Goal: Task Accomplishment & Management: Manage account settings

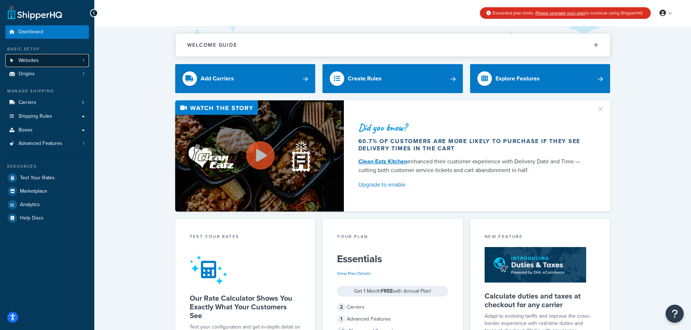
click at [51, 63] on link "Websites 1" at bounding box center [46, 60] width 83 height 13
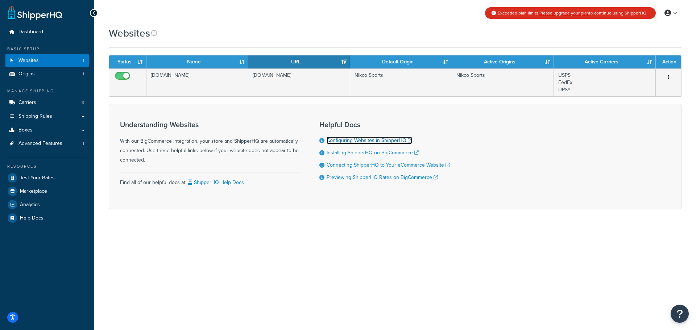
click at [355, 141] on link "Configuring Websites in ShipperHQ" at bounding box center [370, 141] width 86 height 8
click at [20, 132] on span "Boxes" at bounding box center [25, 130] width 14 height 6
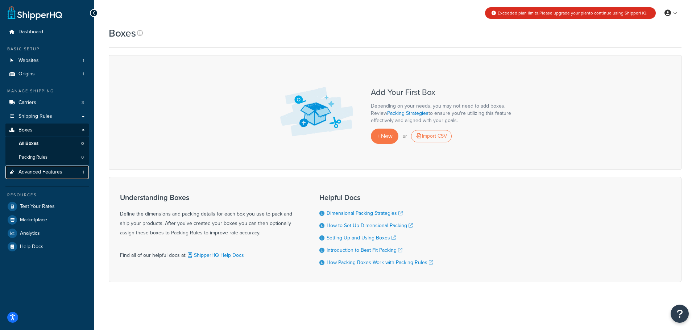
click at [41, 170] on span "Advanced Features" at bounding box center [40, 172] width 44 height 6
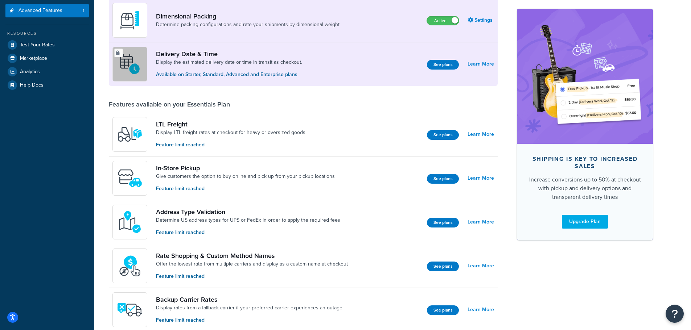
scroll to position [145, 0]
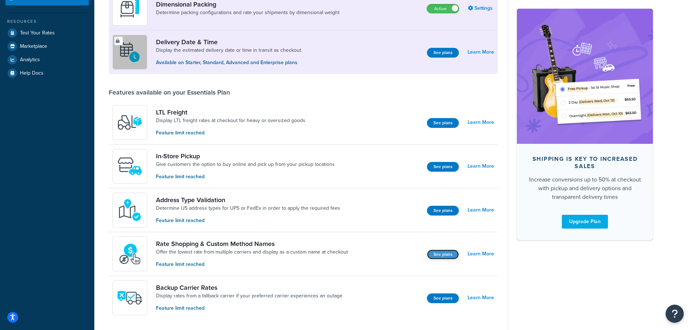
click at [445, 255] on button "See plans" at bounding box center [443, 255] width 32 height 10
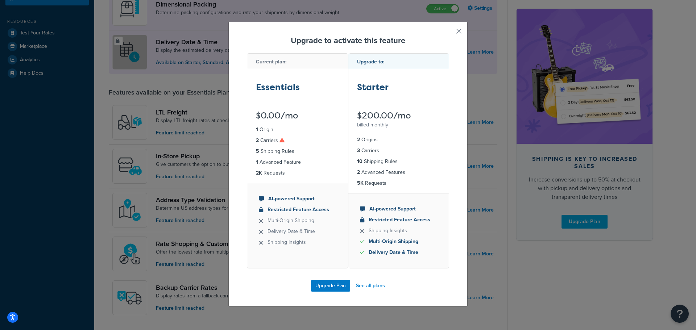
click at [449, 33] on button "button" at bounding box center [449, 34] width 2 height 2
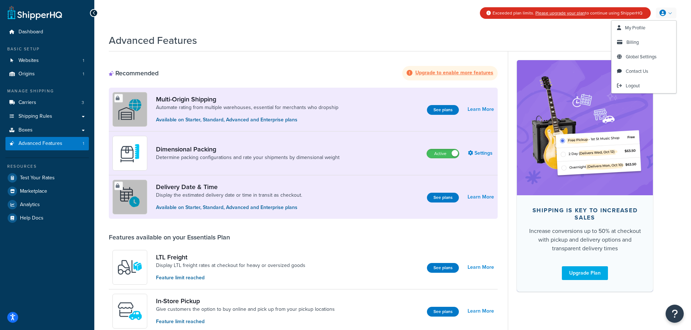
click at [667, 11] on link at bounding box center [666, 13] width 21 height 11
click at [645, 44] on link "Billing" at bounding box center [644, 42] width 65 height 15
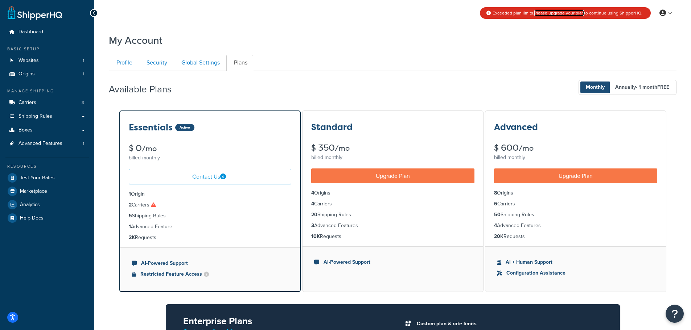
click at [555, 13] on link "Please upgrade your plan" at bounding box center [559, 13] width 50 height 7
click at [193, 63] on link "Global Settings" at bounding box center [200, 63] width 52 height 16
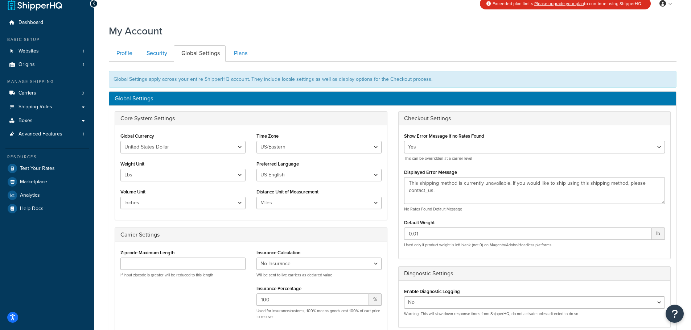
scroll to position [36, 0]
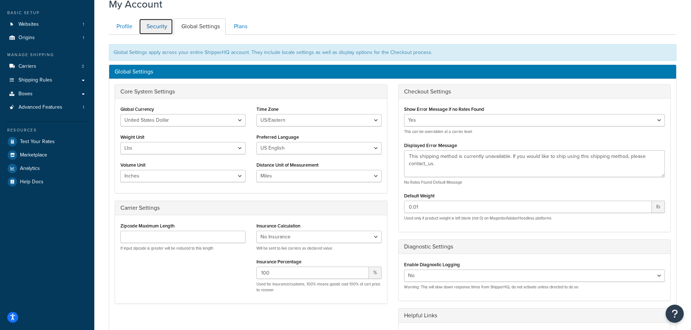
click at [160, 26] on link "Security" at bounding box center [156, 26] width 34 height 16
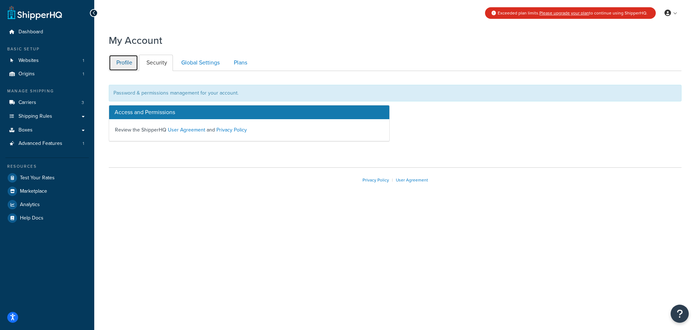
click at [120, 63] on link "Profile" at bounding box center [123, 63] width 29 height 16
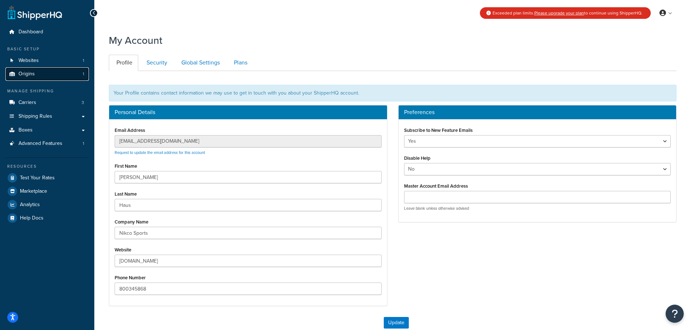
click at [57, 73] on link "Origins 1" at bounding box center [46, 73] width 83 height 13
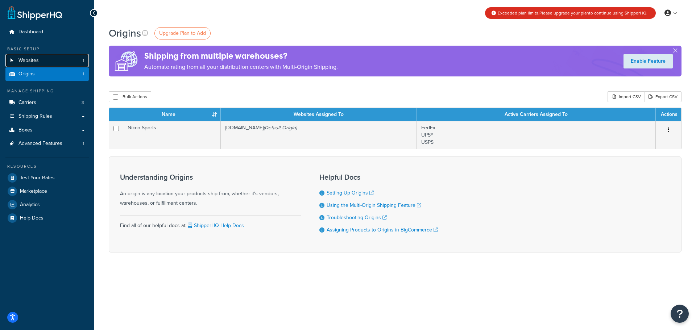
click at [56, 65] on link "Websites 1" at bounding box center [46, 60] width 83 height 13
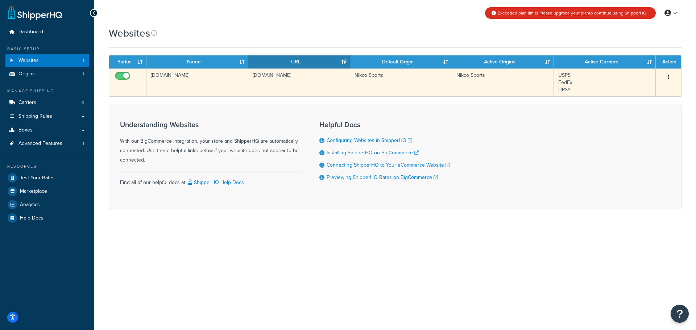
click at [670, 79] on button "button" at bounding box center [669, 78] width 10 height 12
